Goal: Task Accomplishment & Management: Use online tool/utility

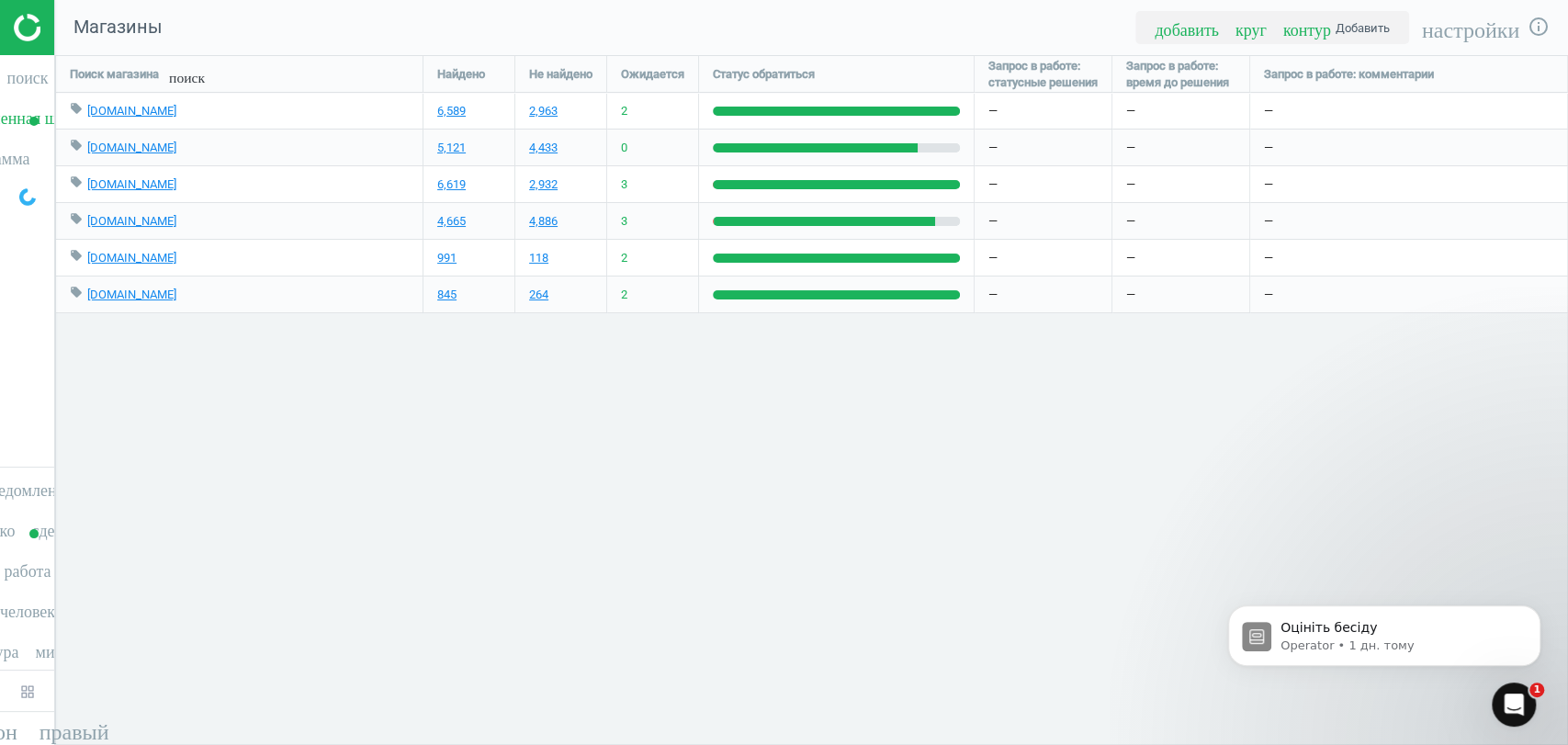
scroll to position [721, 1544]
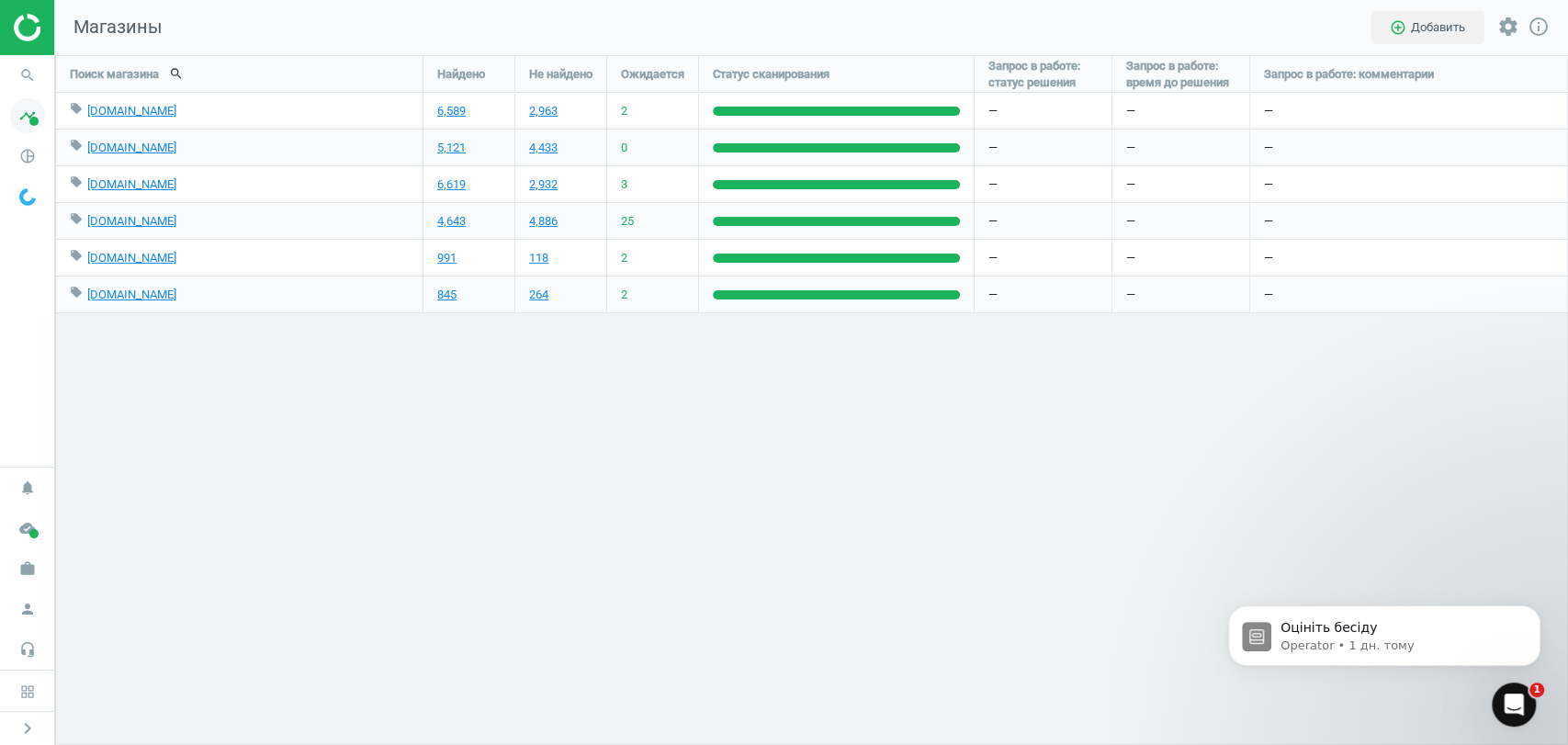
click at [29, 117] on span at bounding box center [33, 121] width 9 height 9
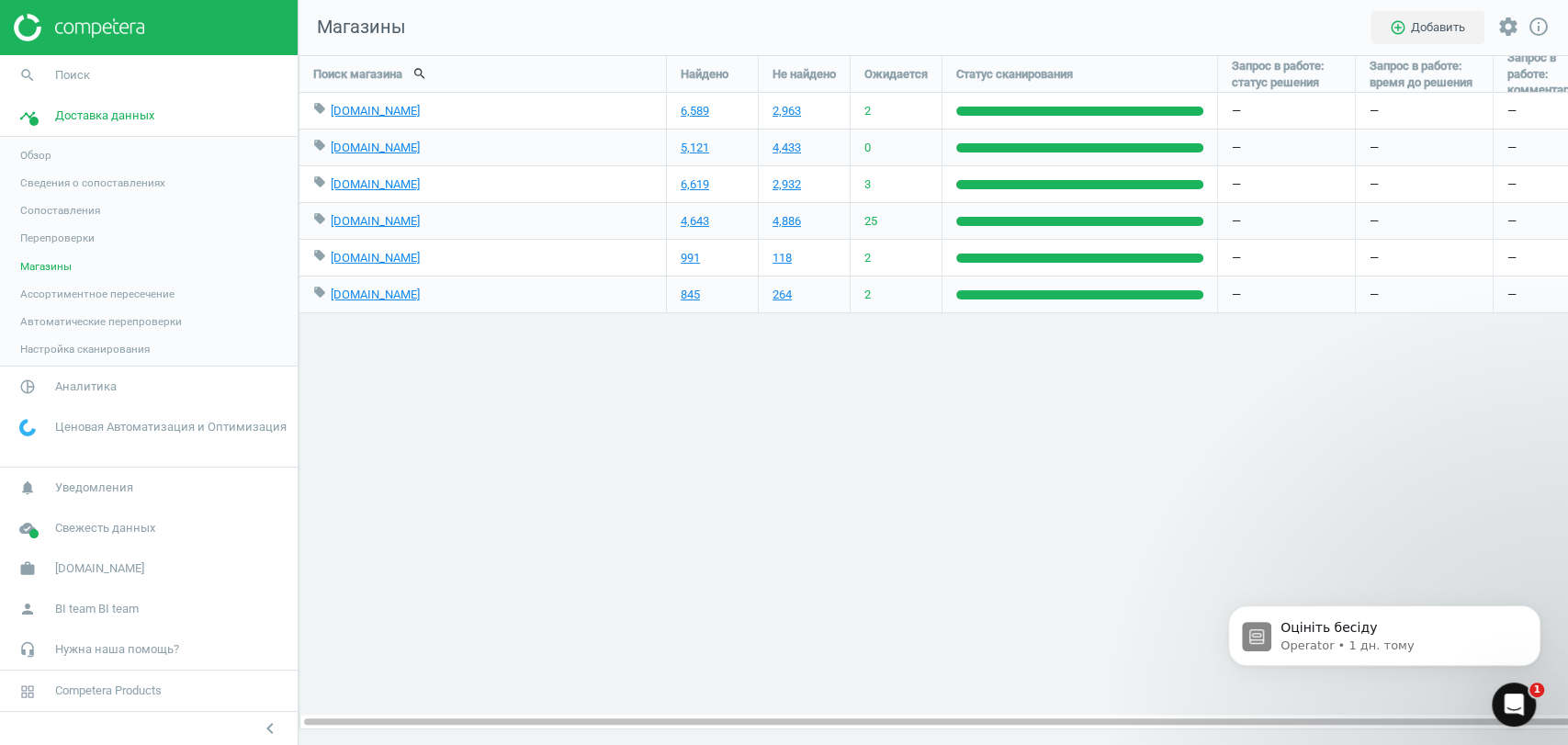
scroll to position [9, 8]
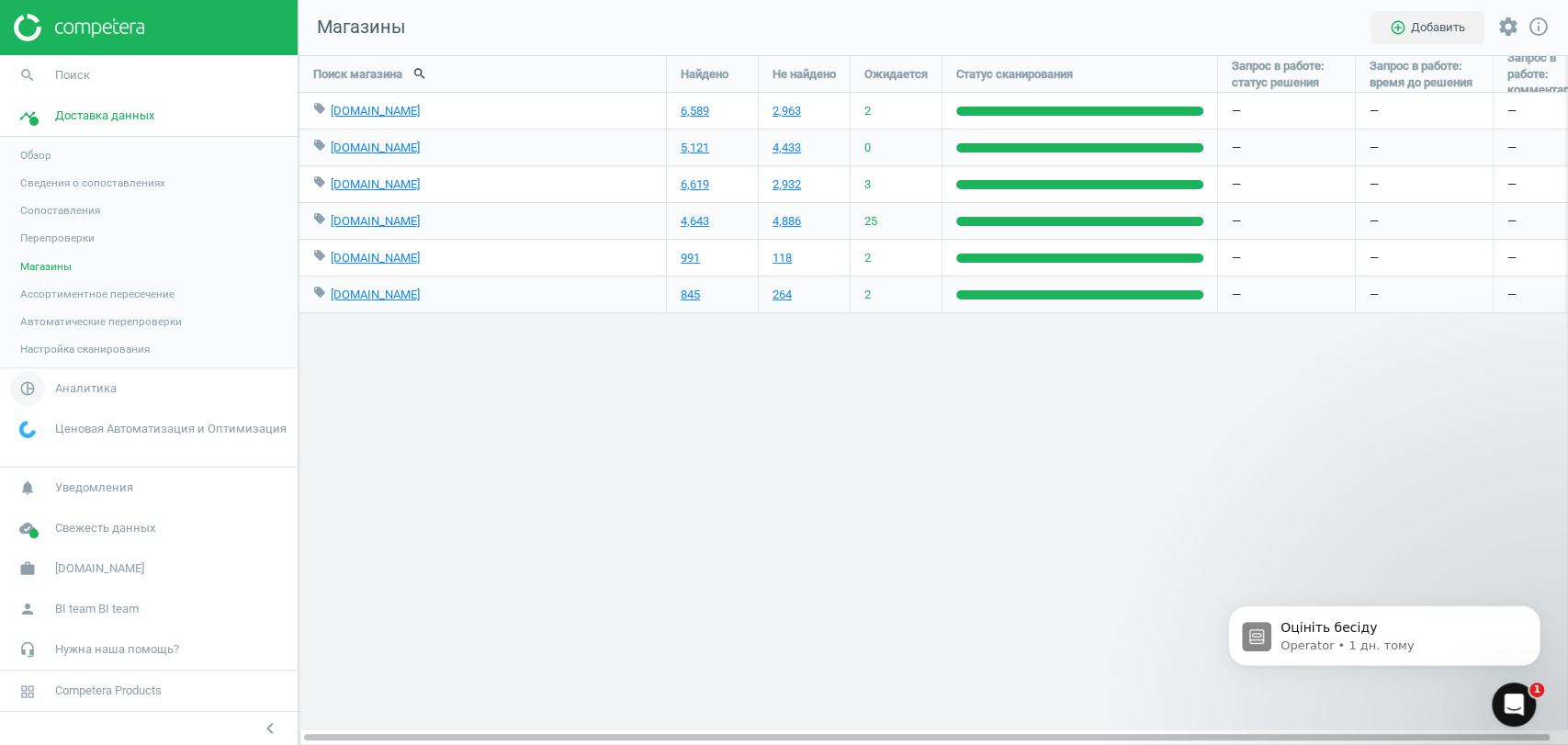
click at [111, 389] on span "Аналитика" at bounding box center [86, 388] width 61 height 17
click at [43, 220] on span "Товары" at bounding box center [40, 222] width 39 height 15
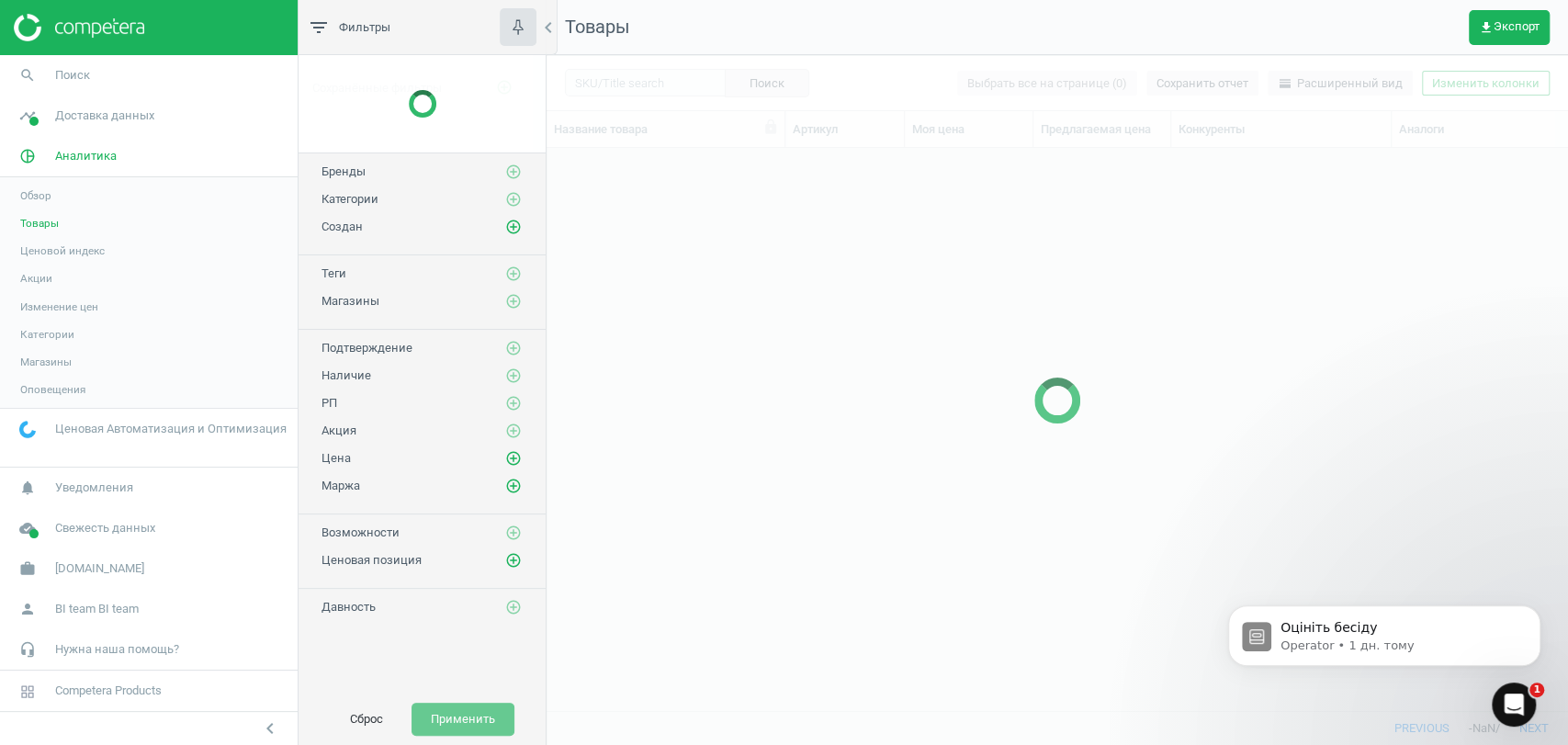
scroll to position [529, 1004]
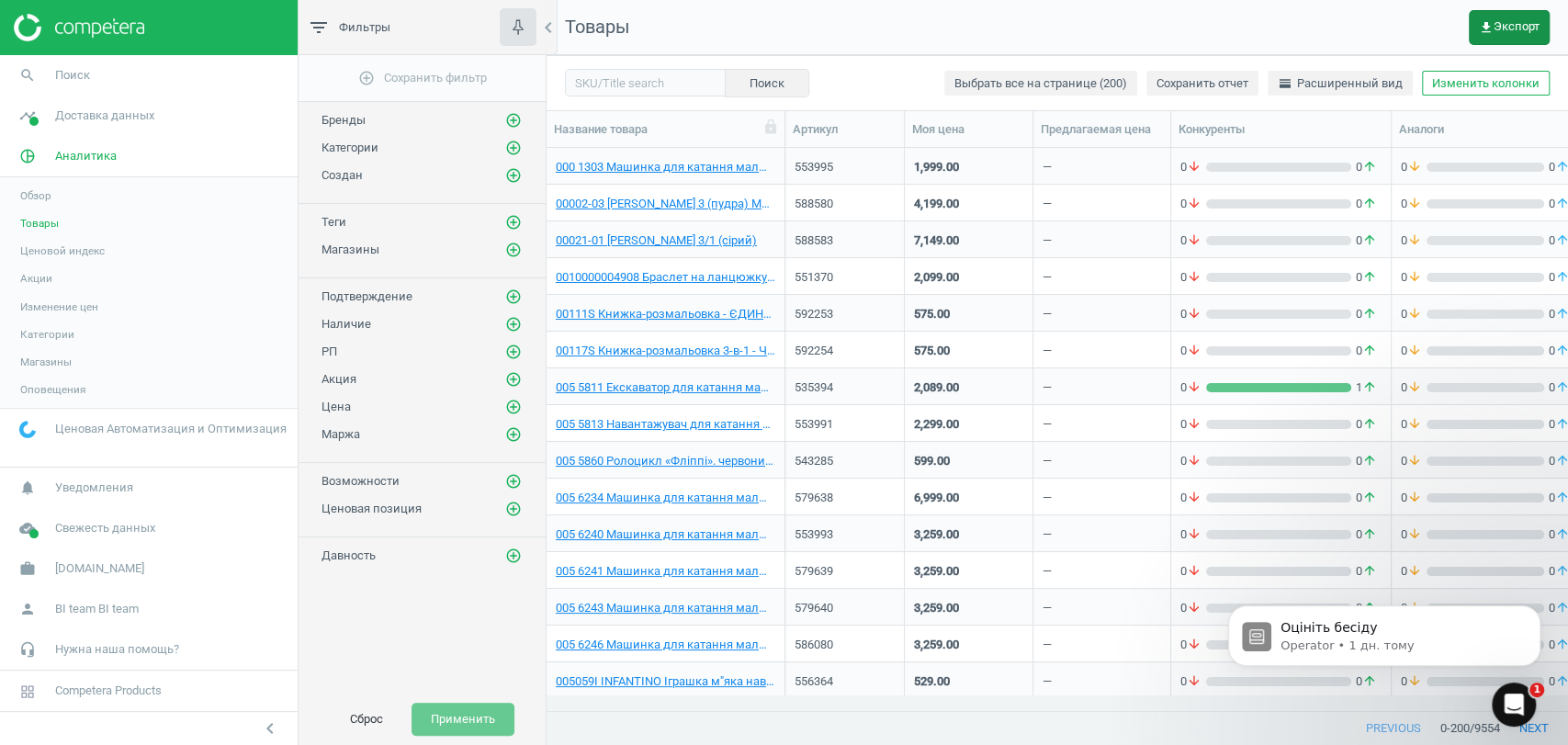
click at [1490, 16] on button "get_app Экспорт" at bounding box center [1509, 27] width 81 height 35
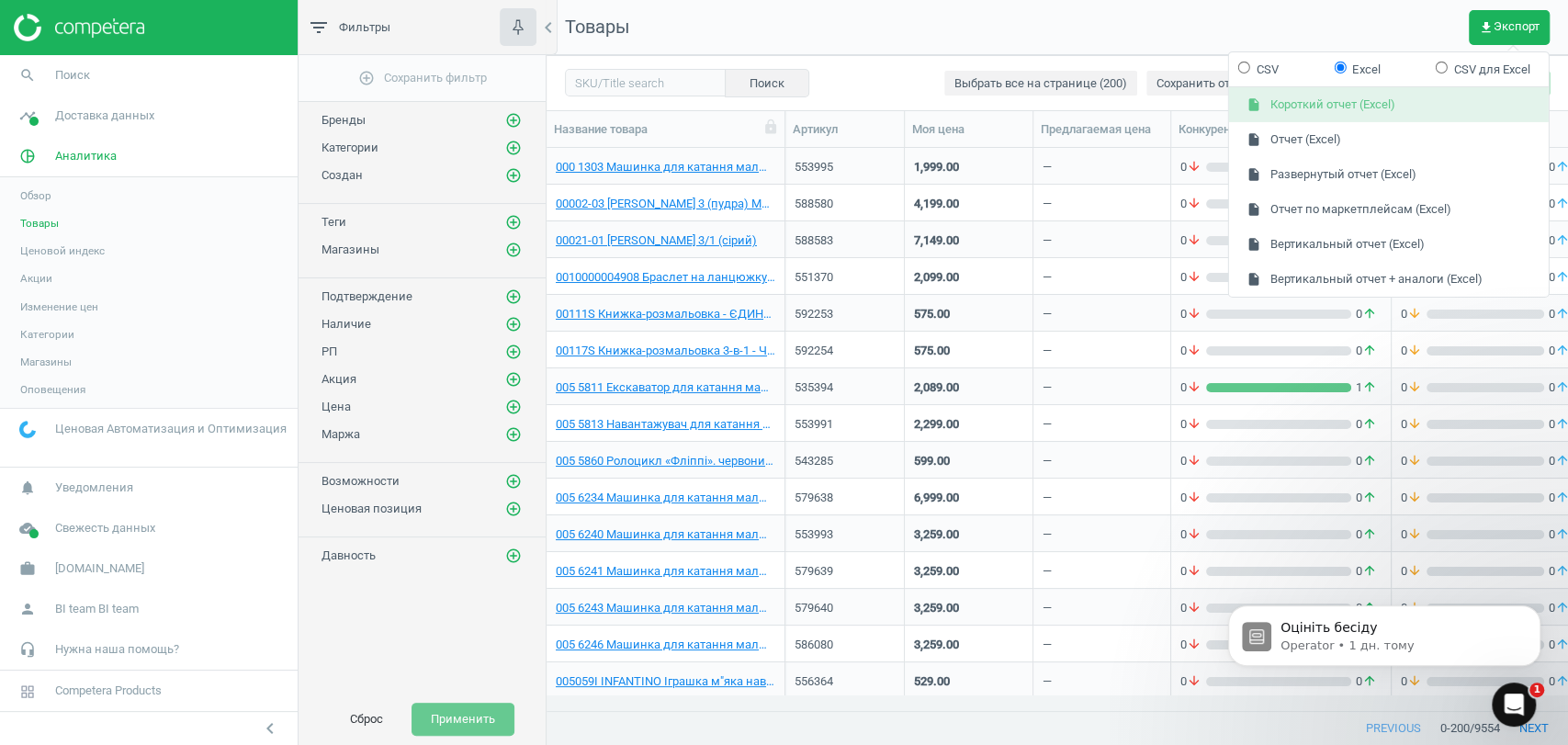
click at [1324, 105] on button "insert_drive_file Короткий отчет (Excel)" at bounding box center [1389, 104] width 320 height 35
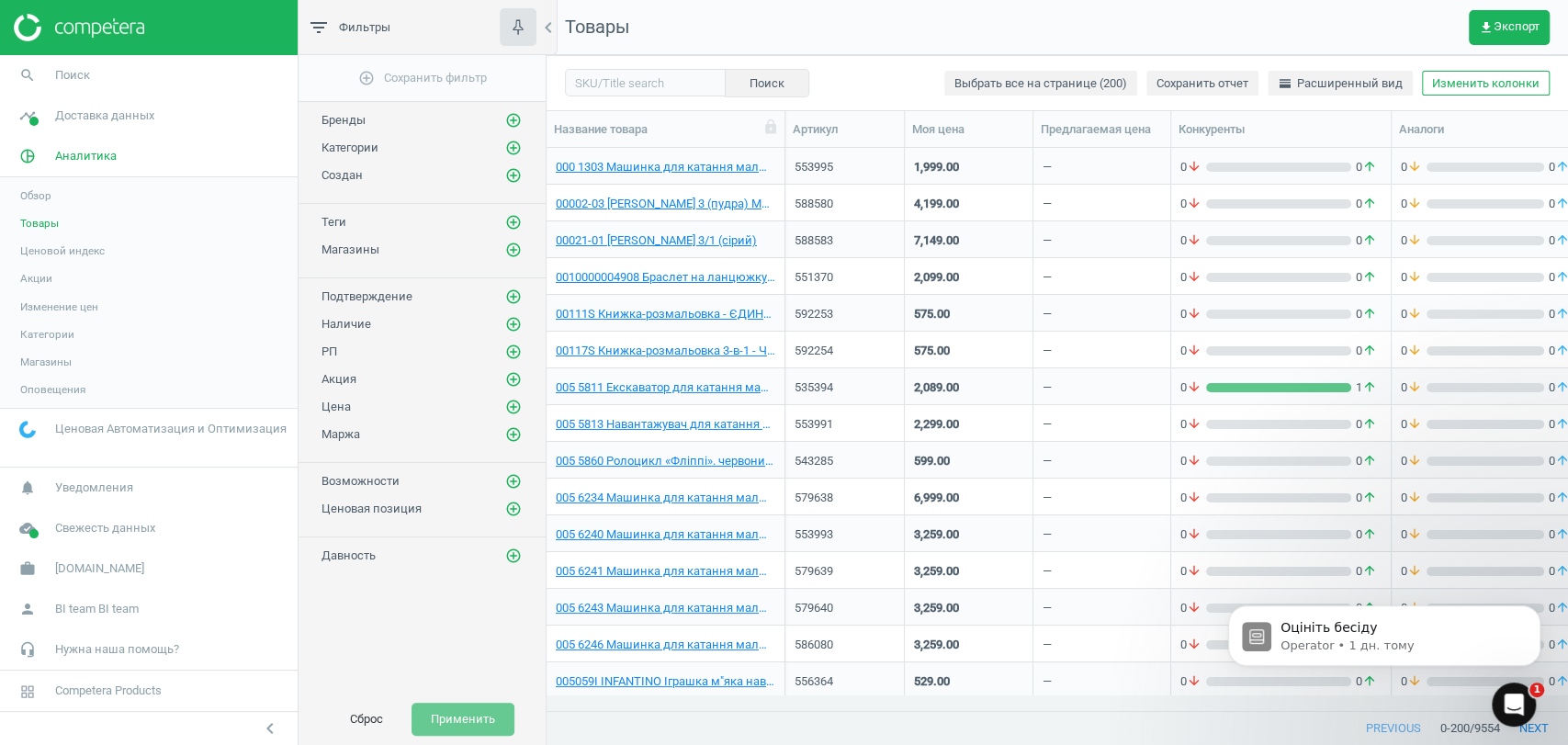
click at [353, 678] on div "add_circle_outline Сохранить фильтр Бренды add_circle_outline Категории add_cir…" at bounding box center [421, 374] width 247 height 639
